Goal: Task Accomplishment & Management: Manage account settings

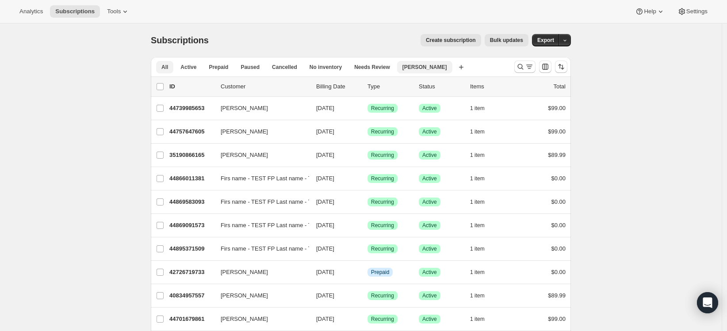
click at [423, 65] on span "[PERSON_NAME]" at bounding box center [424, 67] width 45 height 7
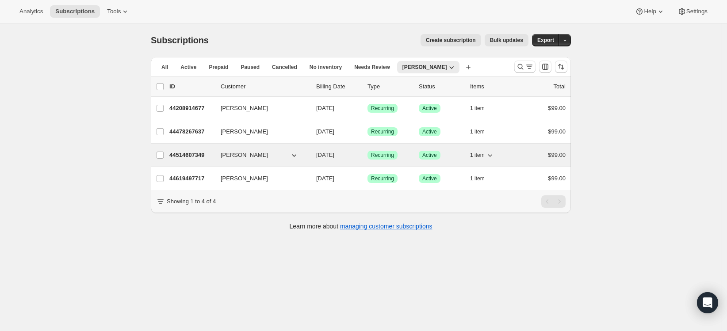
click at [180, 155] on p "44514607349" at bounding box center [191, 155] width 44 height 9
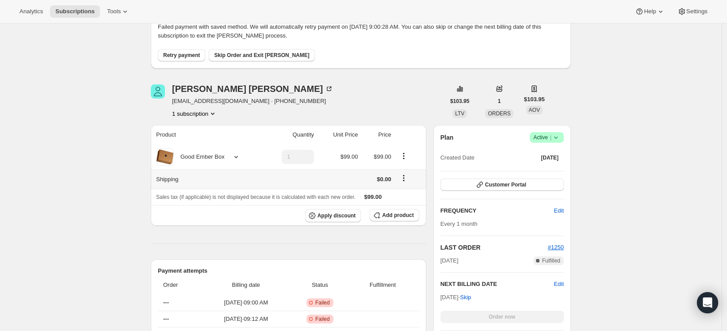
scroll to position [101, 0]
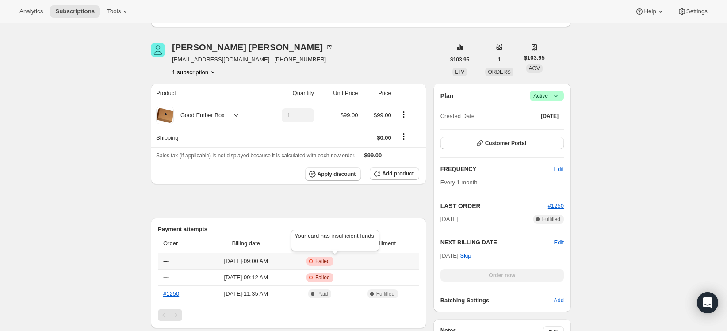
click at [330, 261] on span "Failed" at bounding box center [322, 261] width 15 height 7
click at [81, 249] on div "Subscription #44514607349. This page is ready Subscription #44514607349 Success…" at bounding box center [361, 310] width 722 height 774
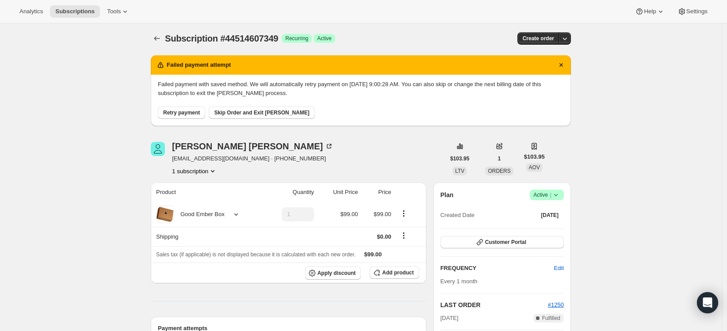
scroll to position [0, 0]
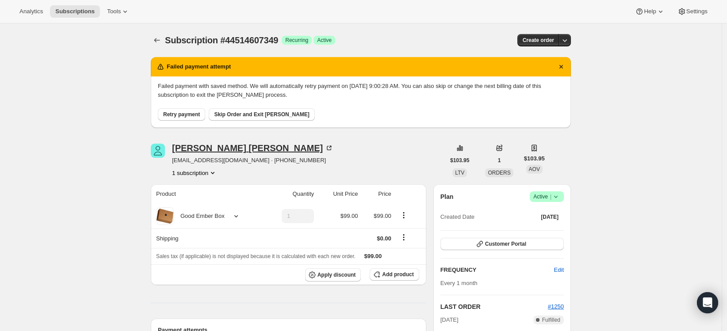
click at [177, 147] on div "[PERSON_NAME]" at bounding box center [252, 148] width 161 height 9
click at [158, 37] on icon "Subscriptions" at bounding box center [157, 40] width 9 height 9
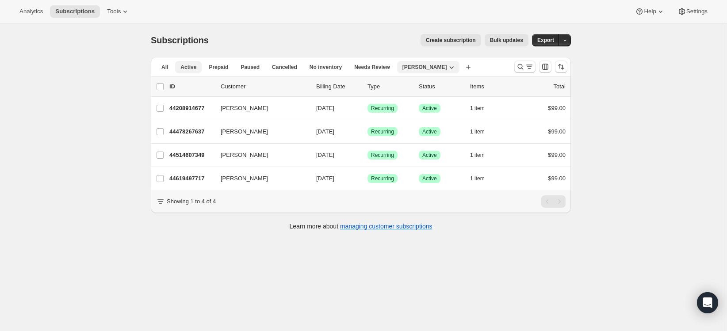
click at [194, 72] on button "Active" at bounding box center [188, 67] width 27 height 12
